Goal: Task Accomplishment & Management: Use online tool/utility

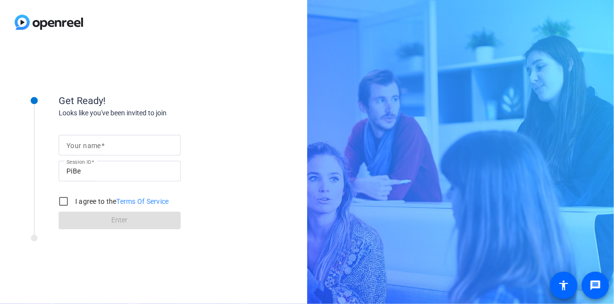
click at [120, 144] on input "Your name" at bounding box center [119, 145] width 106 height 12
type input "[PERSON_NAME]"
click at [68, 200] on input "I agree to the Terms Of Service" at bounding box center [64, 201] width 20 height 20
checkbox input "true"
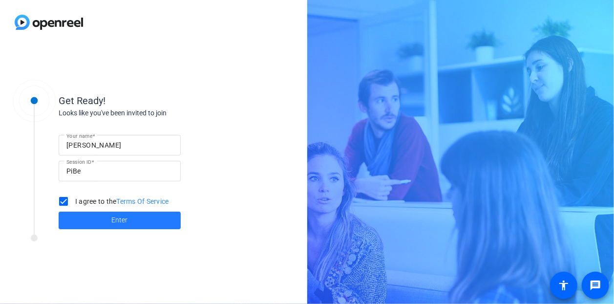
click at [104, 216] on span at bounding box center [120, 219] width 122 height 23
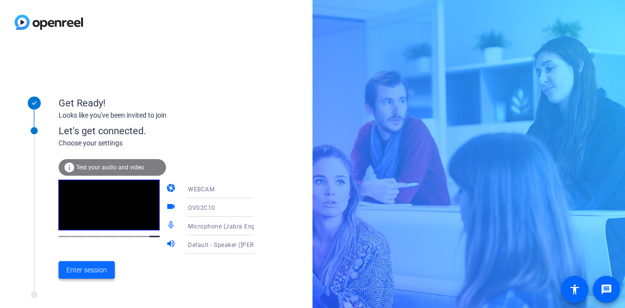
click at [92, 275] on span "Enter session" at bounding box center [86, 270] width 41 height 10
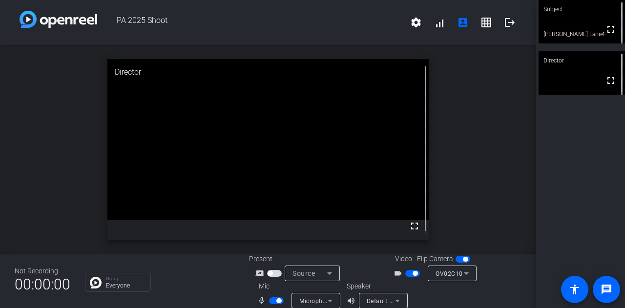
drag, startPoint x: 539, startPoint y: 170, endPoint x: 521, endPoint y: 172, distance: 18.2
click at [541, 173] on div "Subject fullscreen [PERSON_NAME] Lane4 Director fullscreen" at bounding box center [580, 154] width 89 height 308
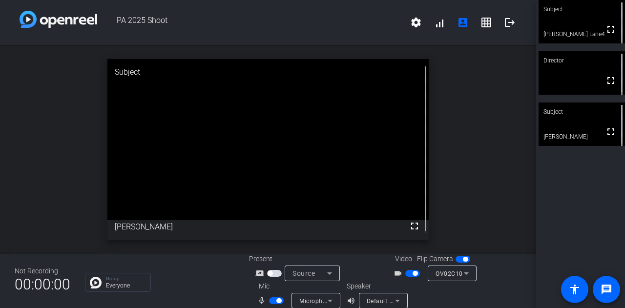
drag, startPoint x: 411, startPoint y: 227, endPoint x: 411, endPoint y: 287, distance: 59.1
click at [411, 227] on mat-icon "fullscreen" at bounding box center [415, 226] width 12 height 12
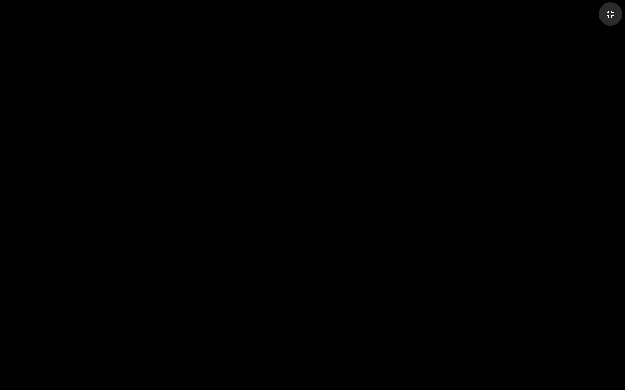
click at [614, 14] on mat-icon "fullscreen_exit" at bounding box center [610, 14] width 12 height 12
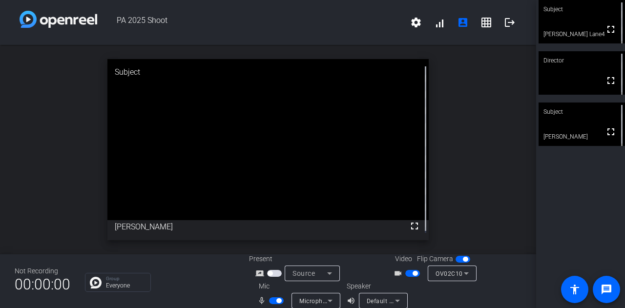
click at [269, 299] on span "button" at bounding box center [276, 300] width 15 height 7
click at [277, 298] on span "button" at bounding box center [276, 300] width 15 height 7
click at [273, 300] on span "button" at bounding box center [276, 300] width 15 height 7
click at [275, 300] on span "button" at bounding box center [276, 300] width 15 height 7
click at [272, 300] on span "button" at bounding box center [276, 300] width 15 height 7
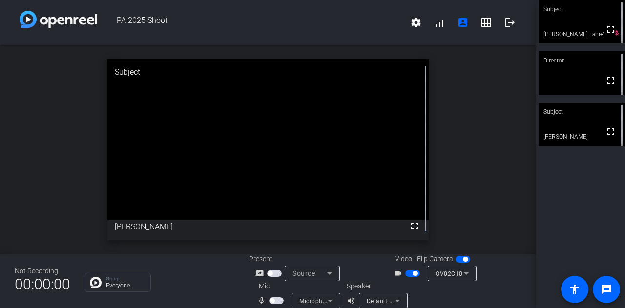
click at [277, 298] on span "button" at bounding box center [276, 300] width 15 height 7
click at [269, 302] on span "button" at bounding box center [276, 300] width 15 height 7
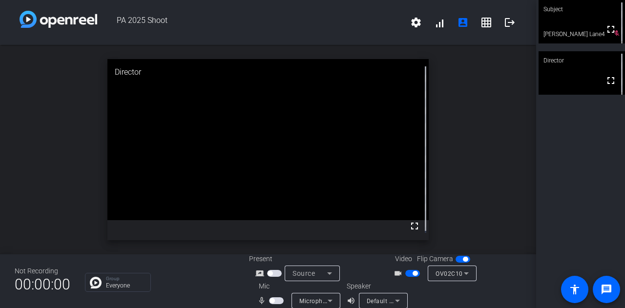
click at [271, 299] on span "button" at bounding box center [271, 300] width 5 height 5
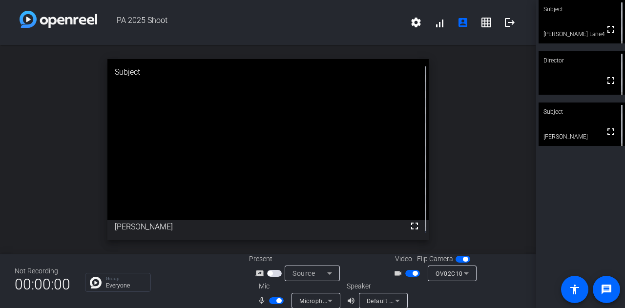
click at [269, 301] on span "button" at bounding box center [276, 300] width 15 height 7
click at [276, 297] on span "button" at bounding box center [276, 300] width 15 height 7
click at [270, 300] on span "button" at bounding box center [276, 300] width 15 height 7
click at [275, 300] on span "button" at bounding box center [276, 300] width 15 height 7
click at [272, 300] on span "button" at bounding box center [276, 300] width 15 height 7
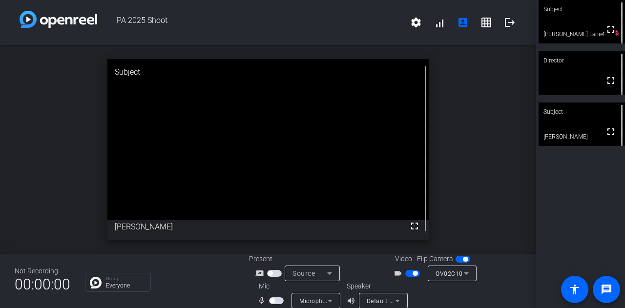
click at [407, 271] on span "button" at bounding box center [412, 273] width 15 height 7
click at [408, 274] on button "button" at bounding box center [412, 273] width 15 height 7
click at [269, 302] on span "button" at bounding box center [271, 300] width 5 height 5
click at [275, 297] on span "button" at bounding box center [276, 300] width 15 height 7
click at [270, 301] on span "button" at bounding box center [271, 300] width 5 height 5
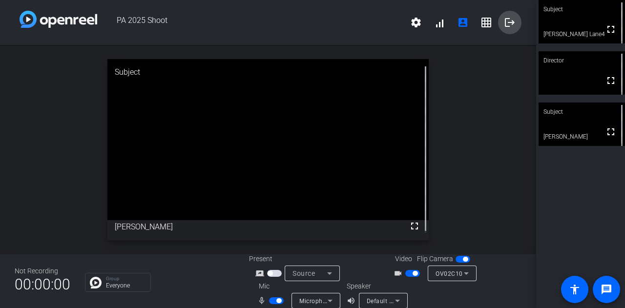
click at [508, 22] on mat-icon "logout" at bounding box center [510, 23] width 12 height 12
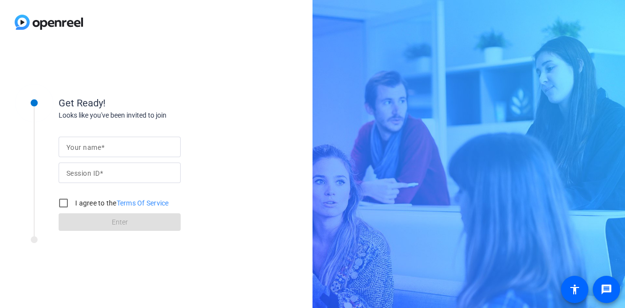
click at [126, 154] on div at bounding box center [119, 147] width 106 height 21
click at [130, 147] on input "Your name" at bounding box center [119, 147] width 106 height 12
click at [74, 176] on mat-label "Session ID" at bounding box center [82, 173] width 33 height 8
click at [74, 176] on input "Session ID" at bounding box center [119, 173] width 106 height 12
type input "PiBe"
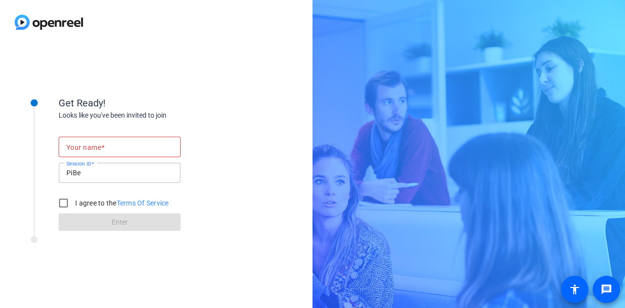
click at [113, 154] on div at bounding box center [119, 147] width 106 height 21
type input "[PERSON_NAME]"
click at [62, 199] on input "I agree to the Terms Of Service" at bounding box center [64, 203] width 20 height 20
checkbox input "true"
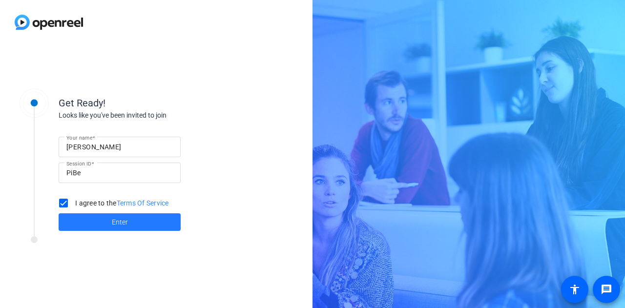
click at [85, 214] on span at bounding box center [120, 221] width 122 height 23
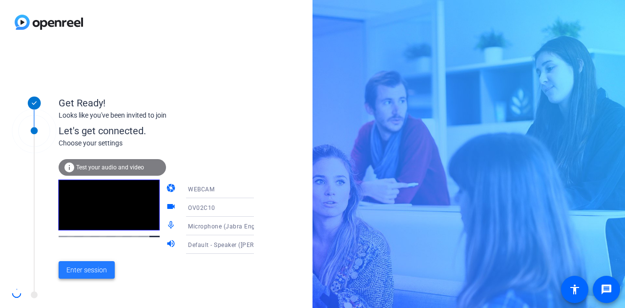
click at [90, 263] on span at bounding box center [87, 269] width 56 height 23
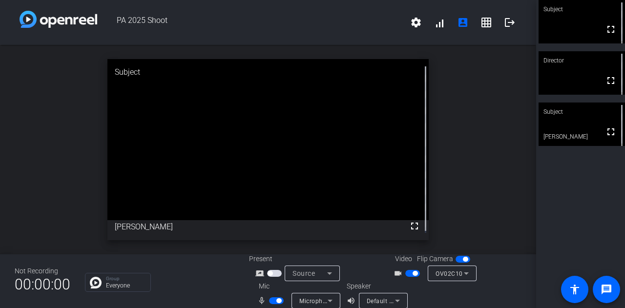
click at [270, 300] on span "button" at bounding box center [276, 300] width 15 height 7
click at [272, 301] on span "button" at bounding box center [271, 300] width 5 height 5
click at [324, 303] on icon at bounding box center [330, 301] width 12 height 12
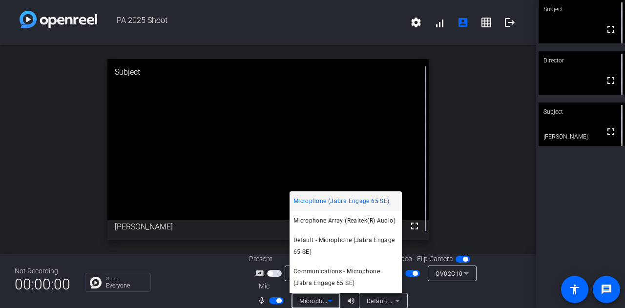
drag, startPoint x: 448, startPoint y: 297, endPoint x: 426, endPoint y: 302, distance: 23.0
click at [446, 298] on div at bounding box center [312, 154] width 625 height 308
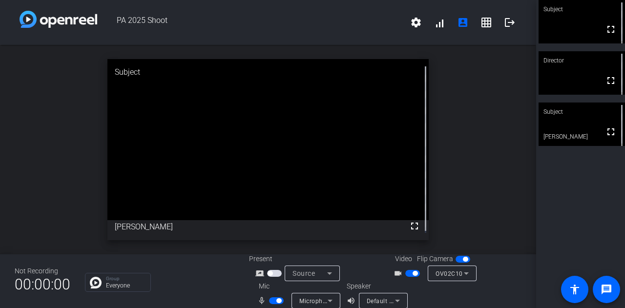
click at [269, 299] on span "button" at bounding box center [276, 300] width 15 height 7
click at [278, 302] on span "button" at bounding box center [276, 300] width 15 height 7
click at [278, 300] on span "button" at bounding box center [278, 300] width 5 height 5
click at [272, 299] on span "button" at bounding box center [271, 300] width 5 height 5
click at [273, 304] on span "button" at bounding box center [276, 300] width 15 height 7
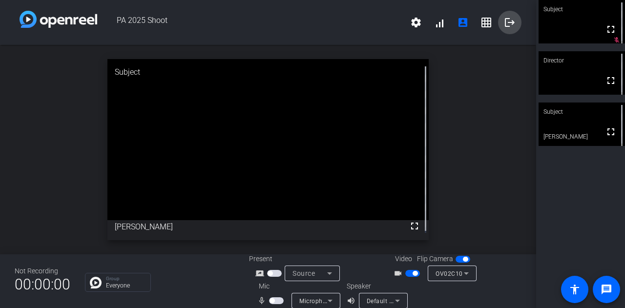
click at [504, 23] on mat-icon "logout" at bounding box center [510, 23] width 12 height 12
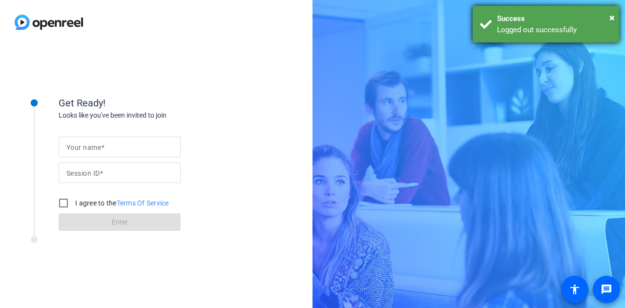
click at [607, 13] on div "Success" at bounding box center [554, 18] width 115 height 11
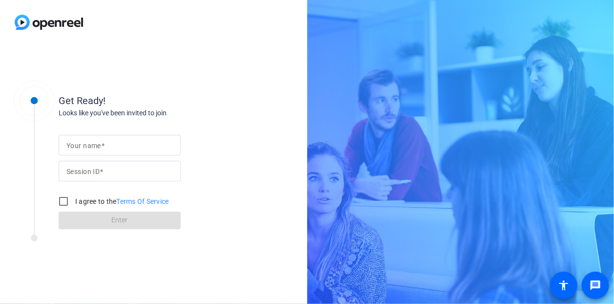
drag, startPoint x: 613, startPoint y: 11, endPoint x: 596, endPoint y: 12, distance: 17.6
click at [596, 12] on div "Get Ready! Looks like you've been invited to join Your name Session ID I agree …" at bounding box center [307, 152] width 614 height 304
